Goal: Check status: Check status

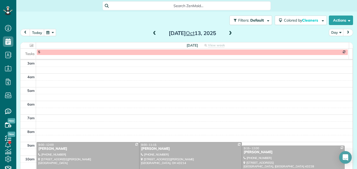
scroll to position [6, 0]
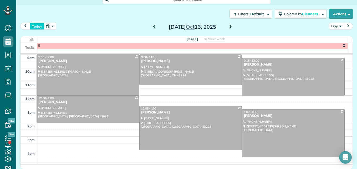
click at [39, 28] on button "today" at bounding box center [37, 26] width 15 height 7
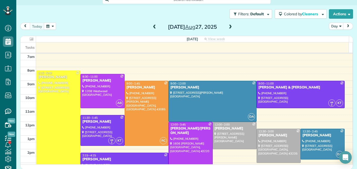
click at [55, 28] on button "button" at bounding box center [50, 26] width 12 height 7
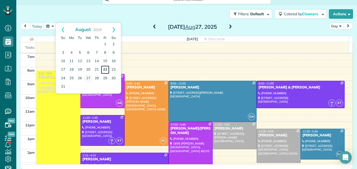
click at [106, 68] on link "22" at bounding box center [105, 70] width 8 height 8
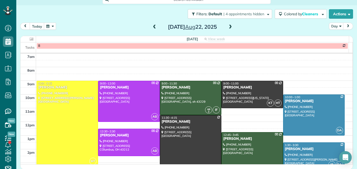
click at [77, 129] on div at bounding box center [67, 123] width 61 height 85
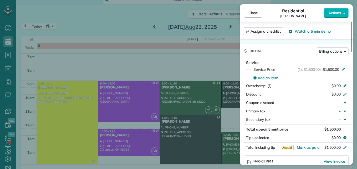
scroll to position [186, 0]
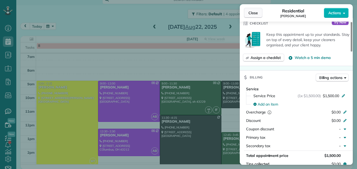
click at [251, 15] on span "Close" at bounding box center [253, 12] width 9 height 5
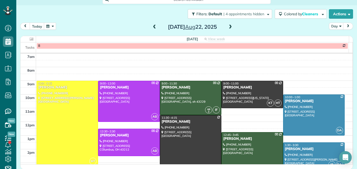
click at [228, 26] on span at bounding box center [231, 27] width 6 height 5
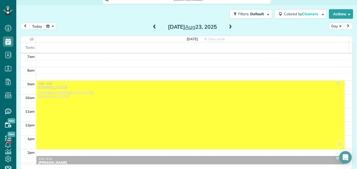
click at [228, 25] on span at bounding box center [231, 27] width 6 height 5
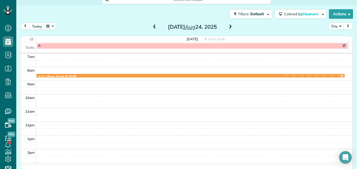
click at [228, 25] on span at bounding box center [231, 27] width 6 height 5
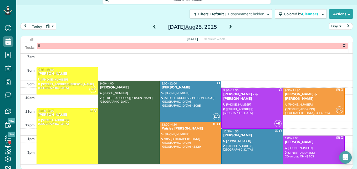
click at [49, 27] on button "button" at bounding box center [50, 26] width 12 height 7
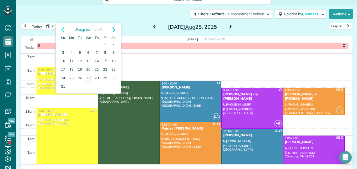
click at [114, 29] on link "Next" at bounding box center [114, 29] width 14 height 13
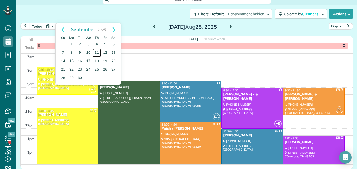
click at [96, 52] on link "11" at bounding box center [97, 53] width 8 height 8
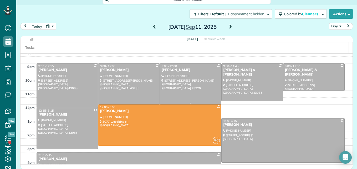
scroll to position [81, 0]
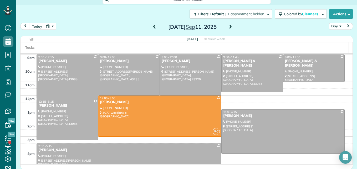
click at [228, 26] on span at bounding box center [231, 27] width 6 height 5
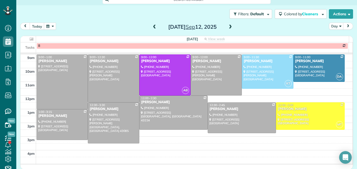
click at [154, 27] on span at bounding box center [155, 27] width 6 height 5
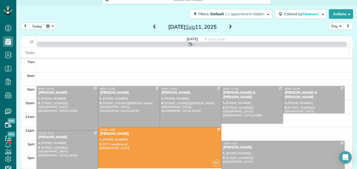
click at [154, 27] on span at bounding box center [155, 27] width 6 height 5
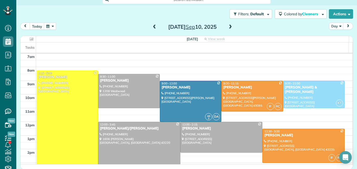
click at [154, 28] on span at bounding box center [155, 27] width 6 height 5
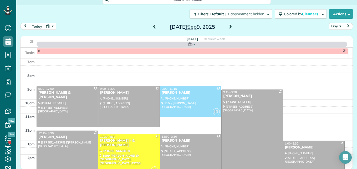
click at [154, 28] on span at bounding box center [155, 27] width 6 height 5
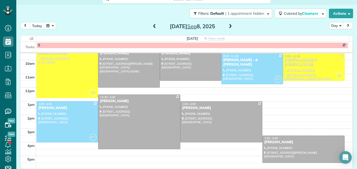
scroll to position [89, 0]
